Goal: Complete application form

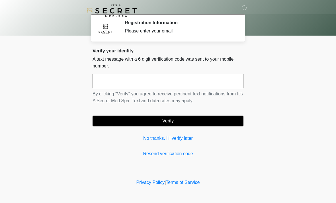
click at [109, 79] on input "text" at bounding box center [167, 81] width 151 height 14
type input "******"
click at [192, 119] on button "Verify" at bounding box center [167, 120] width 151 height 11
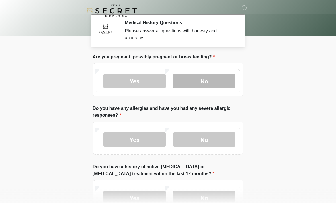
click at [218, 80] on label "No" at bounding box center [204, 81] width 62 height 14
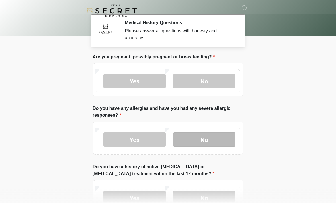
click at [220, 136] on label "No" at bounding box center [204, 139] width 62 height 14
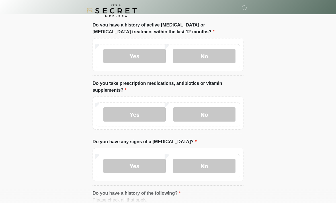
scroll to position [141, 0]
click at [219, 51] on label "No" at bounding box center [204, 56] width 62 height 14
click at [148, 112] on label "Yes" at bounding box center [134, 115] width 62 height 14
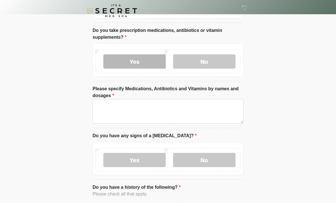
scroll to position [194, 0]
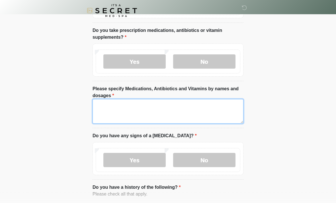
click at [114, 110] on textarea "Please specify Medications, Antibiotics and Vitamins by names and dosages" at bounding box center [167, 111] width 151 height 24
type textarea "********"
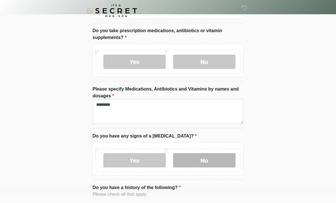
click at [207, 156] on label "No" at bounding box center [204, 160] width 62 height 14
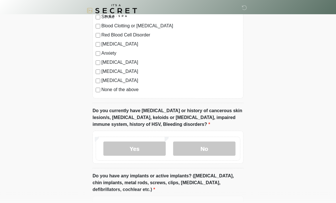
scroll to position [415, 0]
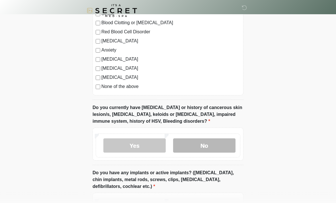
click at [214, 139] on label "No" at bounding box center [204, 146] width 62 height 14
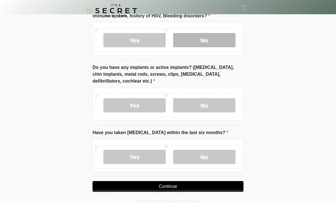
scroll to position [520, 0]
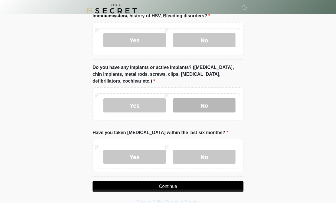
click at [215, 104] on label "No" at bounding box center [204, 105] width 62 height 14
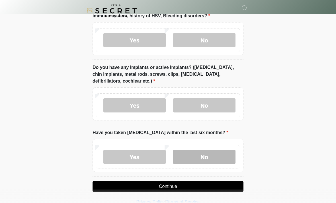
click at [218, 154] on label "No" at bounding box center [204, 157] width 62 height 14
click at [224, 185] on button "Continue" at bounding box center [167, 186] width 151 height 11
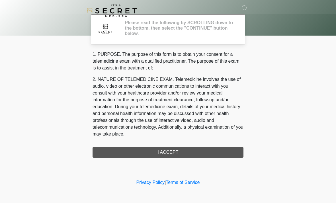
scroll to position [0, 0]
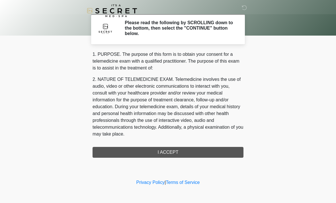
click at [231, 150] on div "1. PURPOSE. The purpose of this form is to obtain your consent for a telemedici…" at bounding box center [167, 104] width 151 height 107
click at [212, 149] on div "1. PURPOSE. The purpose of this form is to obtain your consent for a telemedici…" at bounding box center [167, 104] width 151 height 107
click at [170, 152] on div "1. PURPOSE. The purpose of this form is to obtain your consent for a telemedici…" at bounding box center [167, 104] width 151 height 107
click at [188, 151] on div "1. PURPOSE. The purpose of this form is to obtain your consent for a telemedici…" at bounding box center [167, 104] width 151 height 107
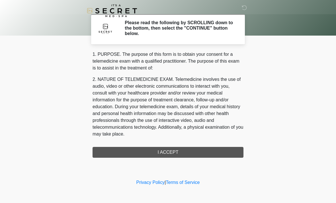
click at [194, 152] on div "1. PURPOSE. The purpose of this form is to obtain your consent for a telemedici…" at bounding box center [167, 104] width 151 height 107
click at [177, 150] on div "1. PURPOSE. The purpose of this form is to obtain your consent for a telemedici…" at bounding box center [167, 104] width 151 height 107
click at [172, 150] on div "1. PURPOSE. The purpose of this form is to obtain your consent for a telemedici…" at bounding box center [167, 104] width 151 height 107
click at [167, 148] on div "1. PURPOSE. The purpose of this form is to obtain your consent for a telemedici…" at bounding box center [167, 104] width 151 height 107
click at [173, 150] on div "1. PURPOSE. The purpose of this form is to obtain your consent for a telemedici…" at bounding box center [167, 104] width 151 height 107
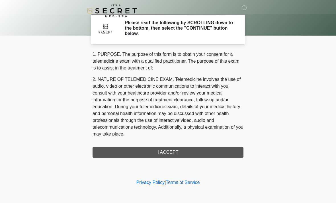
click at [170, 152] on div "1. PURPOSE. The purpose of this form is to obtain your consent for a telemedici…" at bounding box center [167, 104] width 151 height 107
click at [178, 150] on div "1. PURPOSE. The purpose of this form is to obtain your consent for a telemedici…" at bounding box center [167, 104] width 151 height 107
click at [172, 152] on div "1. PURPOSE. The purpose of this form is to obtain your consent for a telemedici…" at bounding box center [167, 104] width 151 height 107
click at [224, 150] on div "1. PURPOSE. The purpose of this form is to obtain your consent for a telemedici…" at bounding box center [167, 104] width 151 height 107
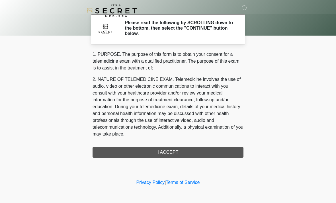
click at [230, 150] on div "1. PURPOSE. The purpose of this form is to obtain your consent for a telemedici…" at bounding box center [167, 104] width 151 height 107
click at [211, 150] on div "1. PURPOSE. The purpose of this form is to obtain your consent for a telemedici…" at bounding box center [167, 104] width 151 height 107
click at [190, 150] on div "1. PURPOSE. The purpose of this form is to obtain your consent for a telemedici…" at bounding box center [167, 104] width 151 height 107
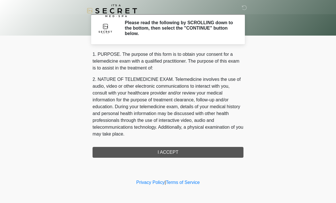
click at [188, 154] on div "1. PURPOSE. The purpose of this form is to obtain your consent for a telemedici…" at bounding box center [167, 104] width 151 height 107
click at [181, 155] on div "1. PURPOSE. The purpose of this form is to obtain your consent for a telemedici…" at bounding box center [167, 104] width 151 height 107
click at [179, 160] on div "‎ ‎ Please read the following by SCROLLING down to the bottom, then select the …" at bounding box center [167, 89] width 171 height 166
click at [176, 150] on div "1. PURPOSE. The purpose of this form is to obtain your consent for a telemedici…" at bounding box center [167, 104] width 151 height 107
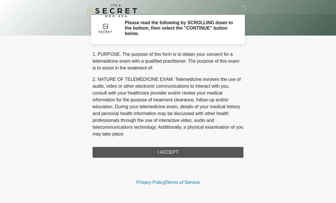
click at [181, 152] on div "1. PURPOSE. The purpose of this form is to obtain your consent for a telemedici…" at bounding box center [167, 104] width 151 height 107
click at [225, 151] on div "1. PURPOSE. The purpose of this form is to obtain your consent for a telemedici…" at bounding box center [167, 104] width 151 height 107
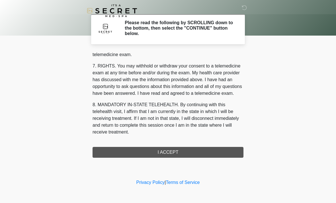
scroll to position [241, 0]
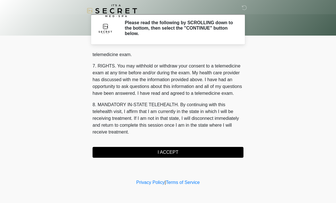
click at [230, 150] on button "I ACCEPT" at bounding box center [167, 152] width 151 height 11
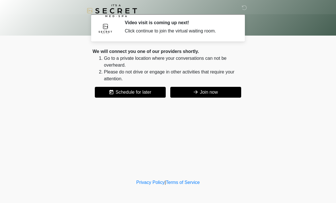
click at [234, 87] on button "Join now" at bounding box center [205, 92] width 71 height 11
click at [225, 87] on button "Join now" at bounding box center [205, 92] width 71 height 11
click at [228, 96] on button "Join now" at bounding box center [205, 92] width 71 height 11
click at [223, 90] on button "Join now" at bounding box center [205, 92] width 71 height 11
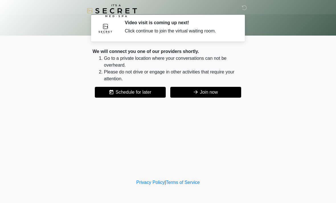
click at [223, 90] on button "Join now" at bounding box center [205, 92] width 71 height 11
click at [226, 88] on button "Join now" at bounding box center [205, 92] width 71 height 11
